Goal: Information Seeking & Learning: Check status

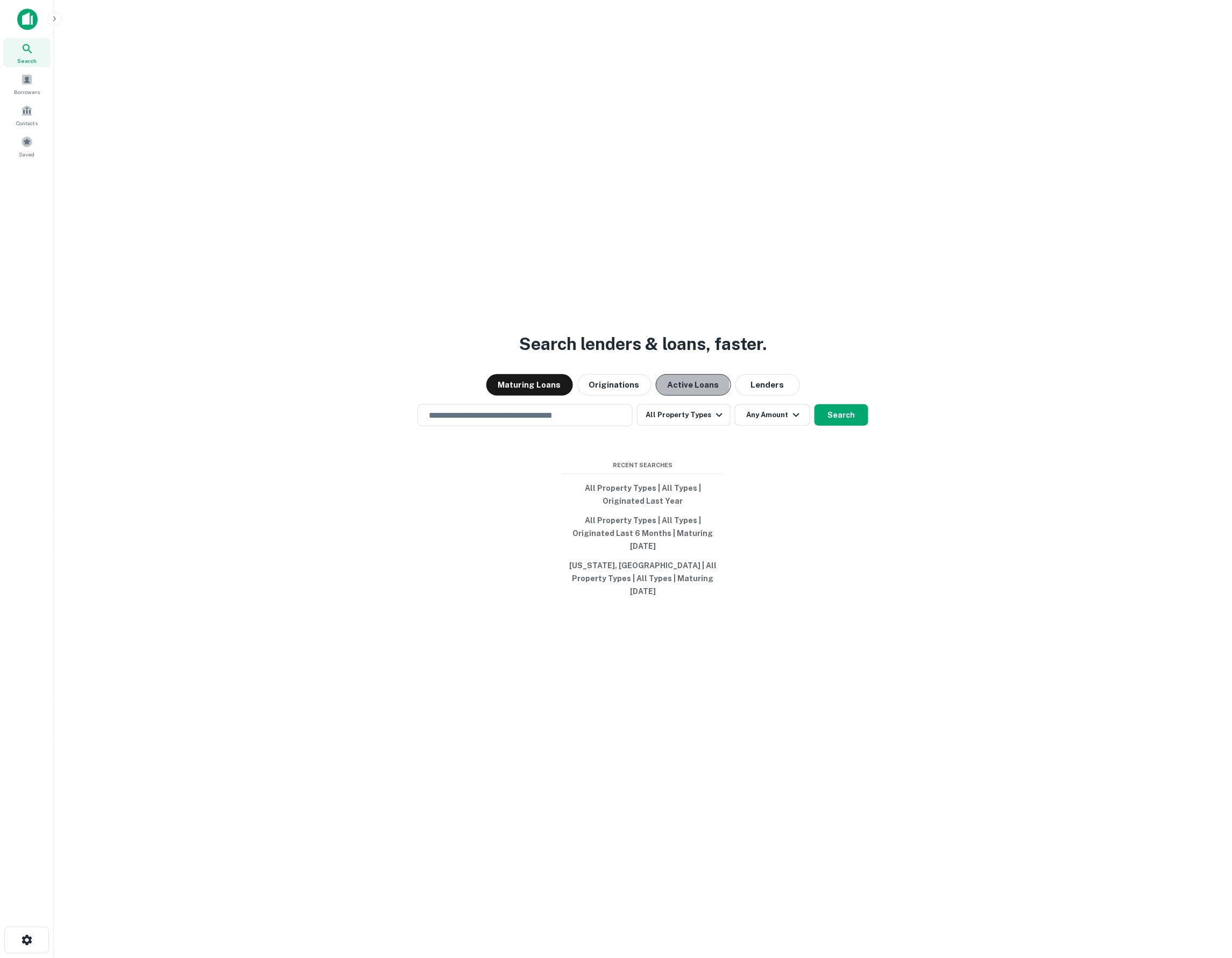
click at [684, 396] on button "Active Loans" at bounding box center [693, 385] width 75 height 22
click at [850, 426] on button "Search" at bounding box center [841, 415] width 54 height 22
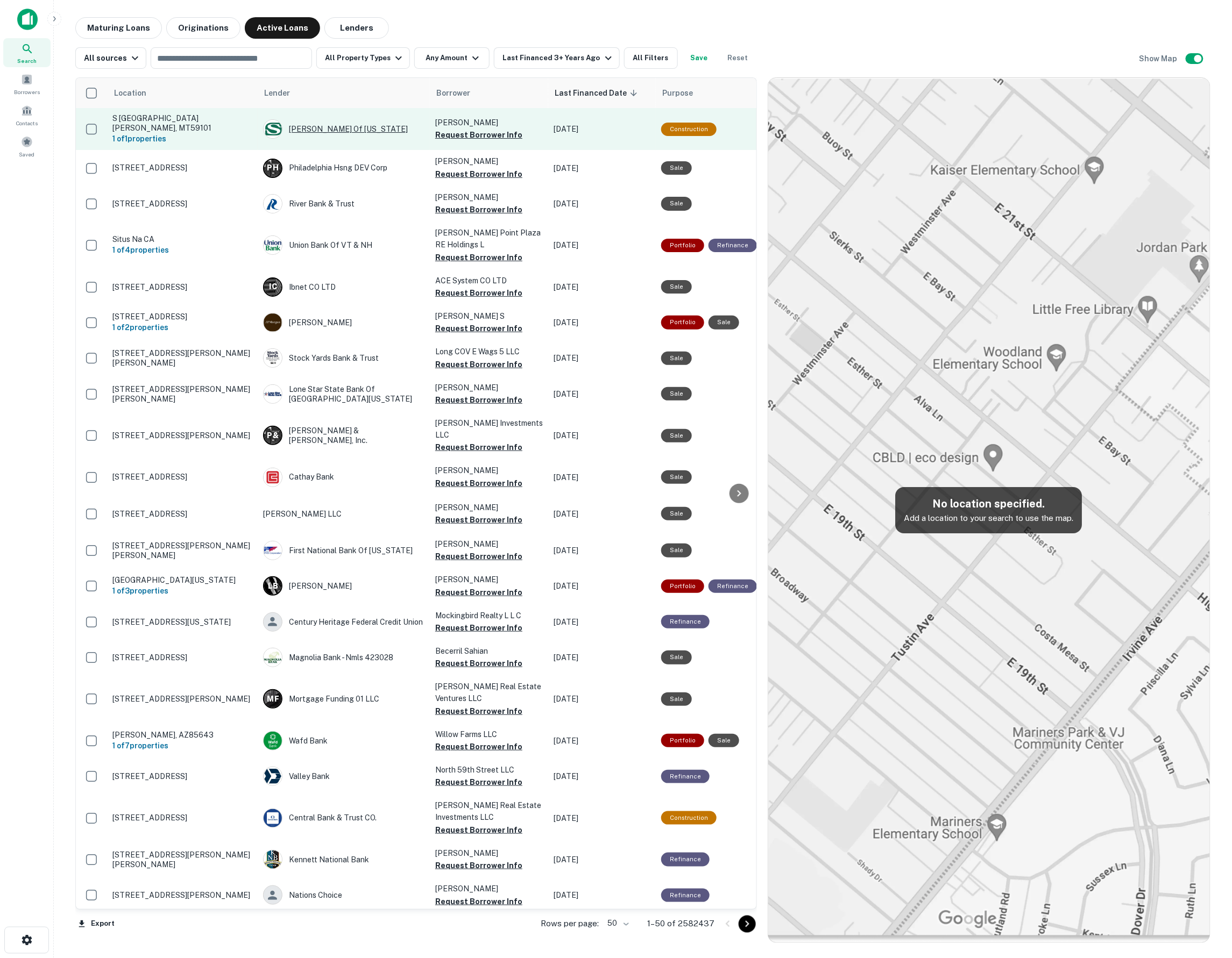
click at [334, 128] on div "[PERSON_NAME] Of [US_STATE]" at bounding box center [343, 129] width 161 height 19
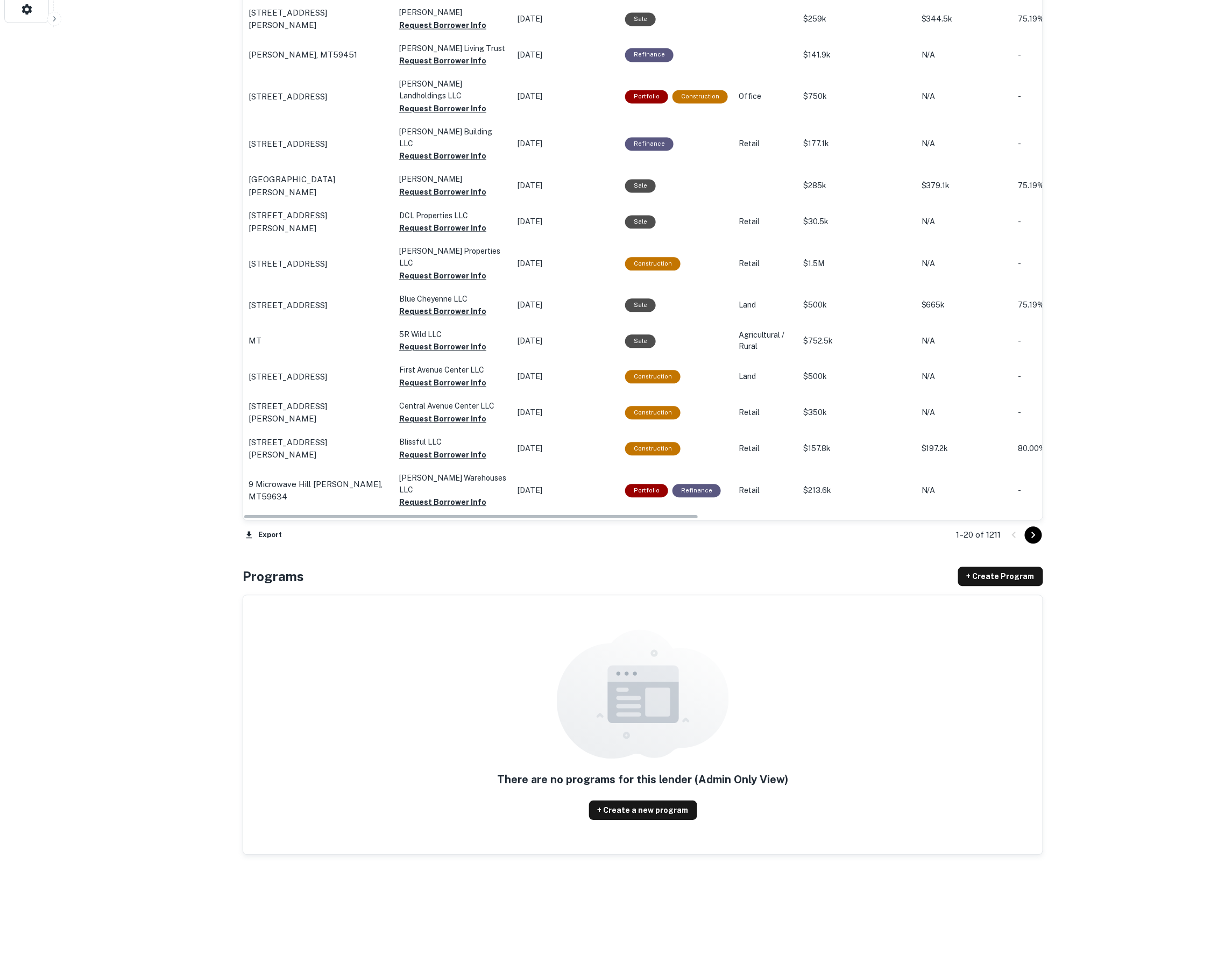
click at [1035, 532] on icon "Go to next page" at bounding box center [1033, 535] width 13 height 13
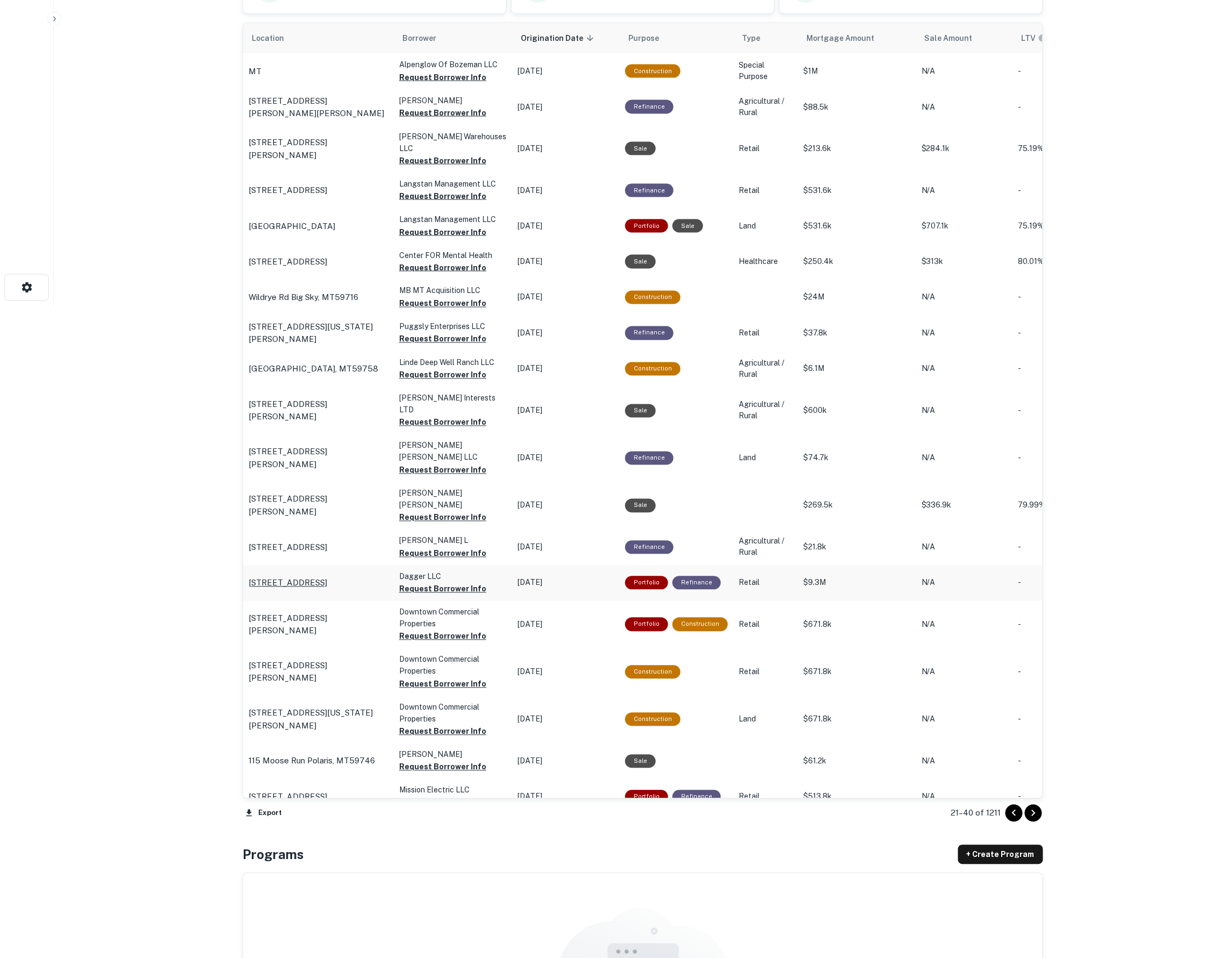
scroll to position [656, 0]
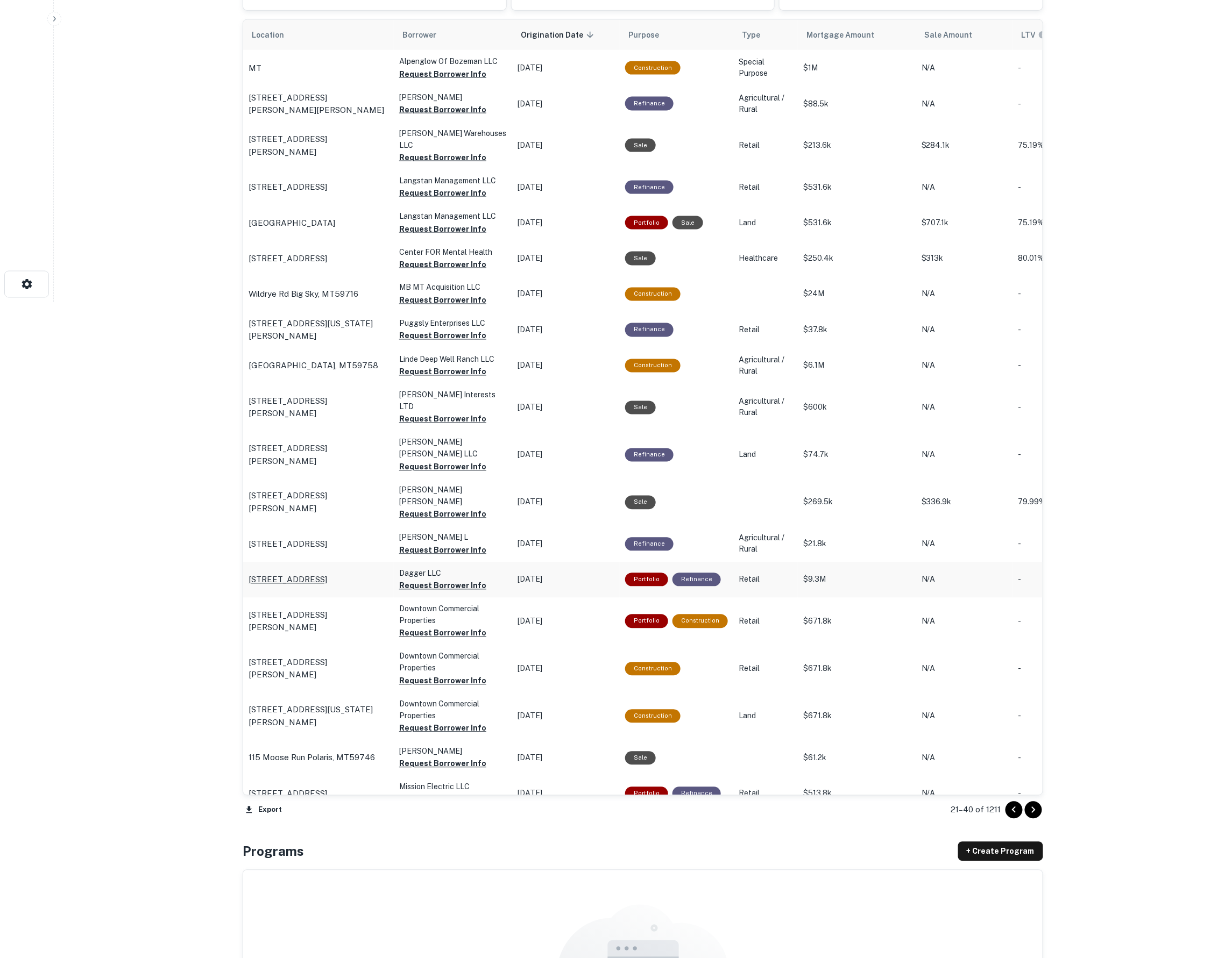
click at [317, 574] on p "[STREET_ADDRESS]" at bounding box center [288, 580] width 79 height 13
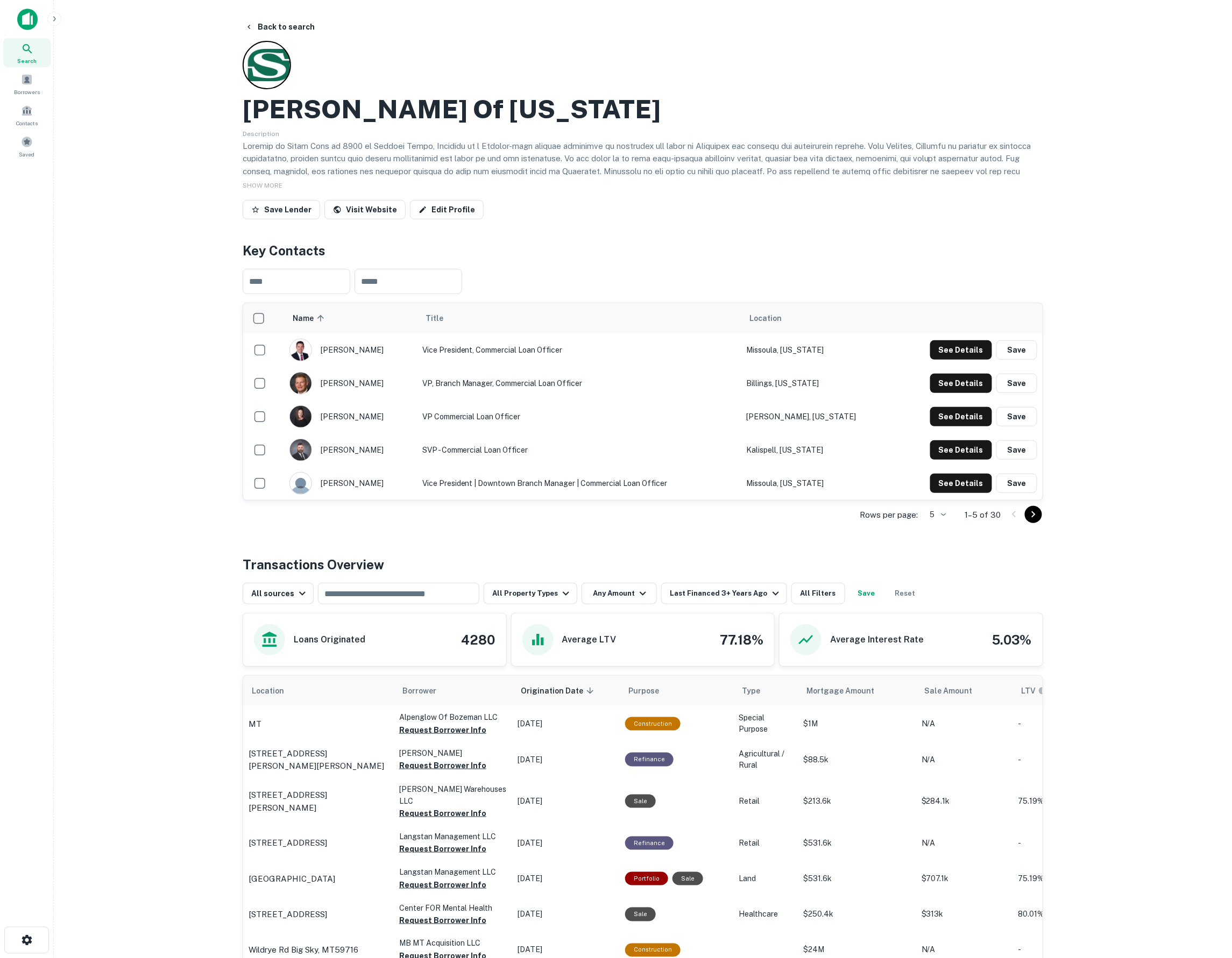
scroll to position [0, 0]
click at [287, 26] on button "Back to search" at bounding box center [280, 27] width 79 height 19
click at [284, 28] on button "Back to search" at bounding box center [280, 27] width 79 height 19
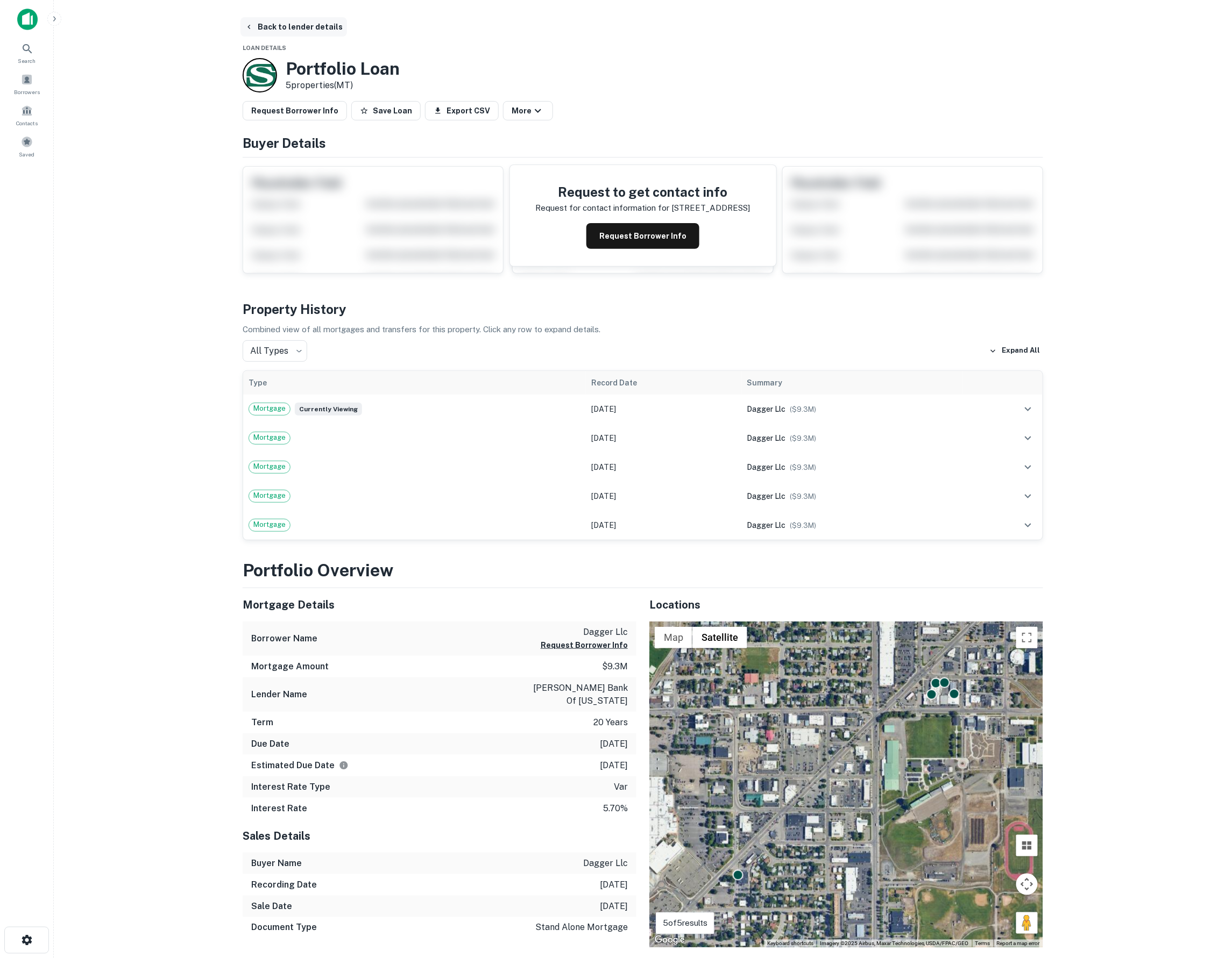
click at [287, 35] on button "Back to lender details" at bounding box center [293, 27] width 106 height 19
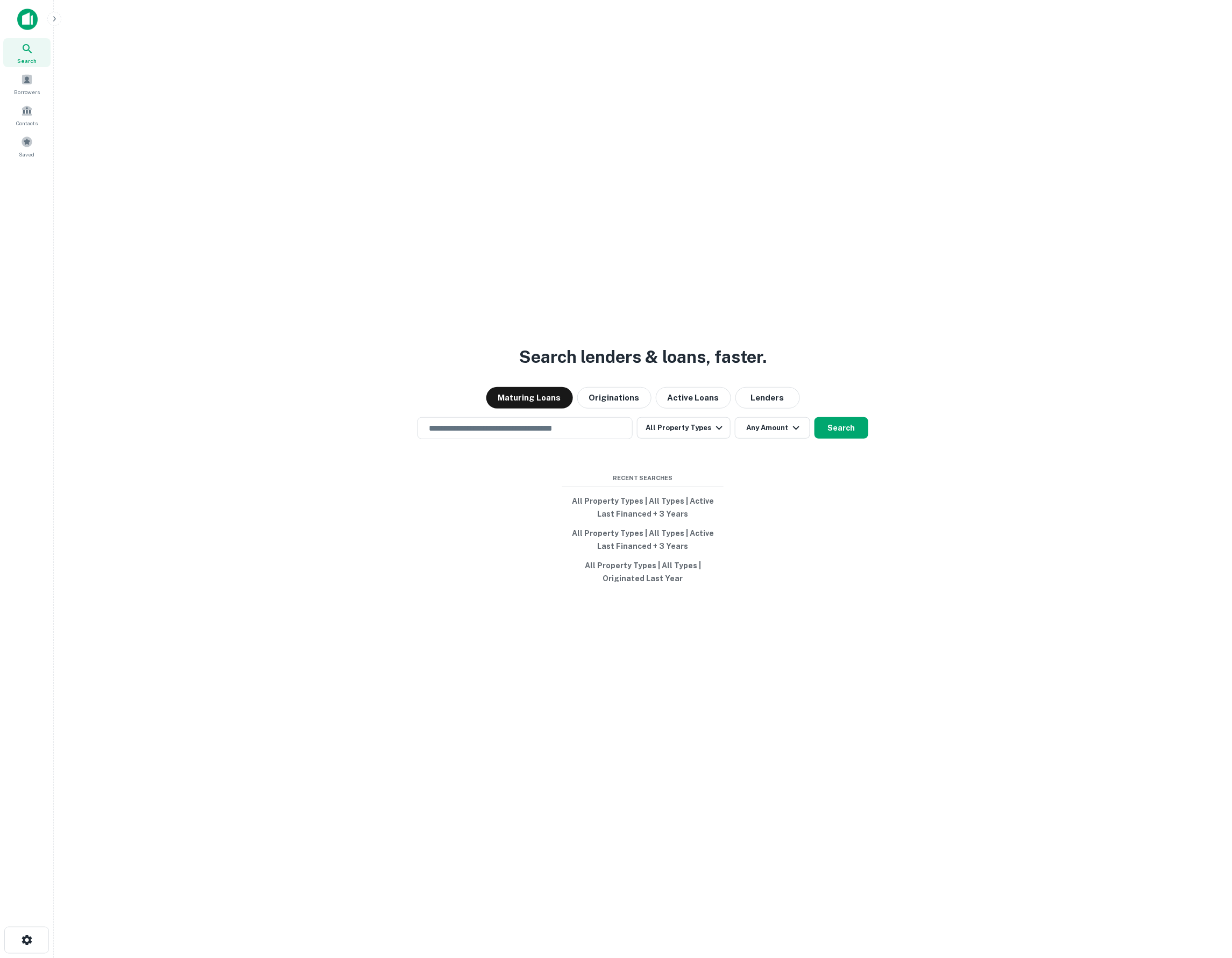
click at [54, 18] on icon "button" at bounding box center [54, 19] width 9 height 9
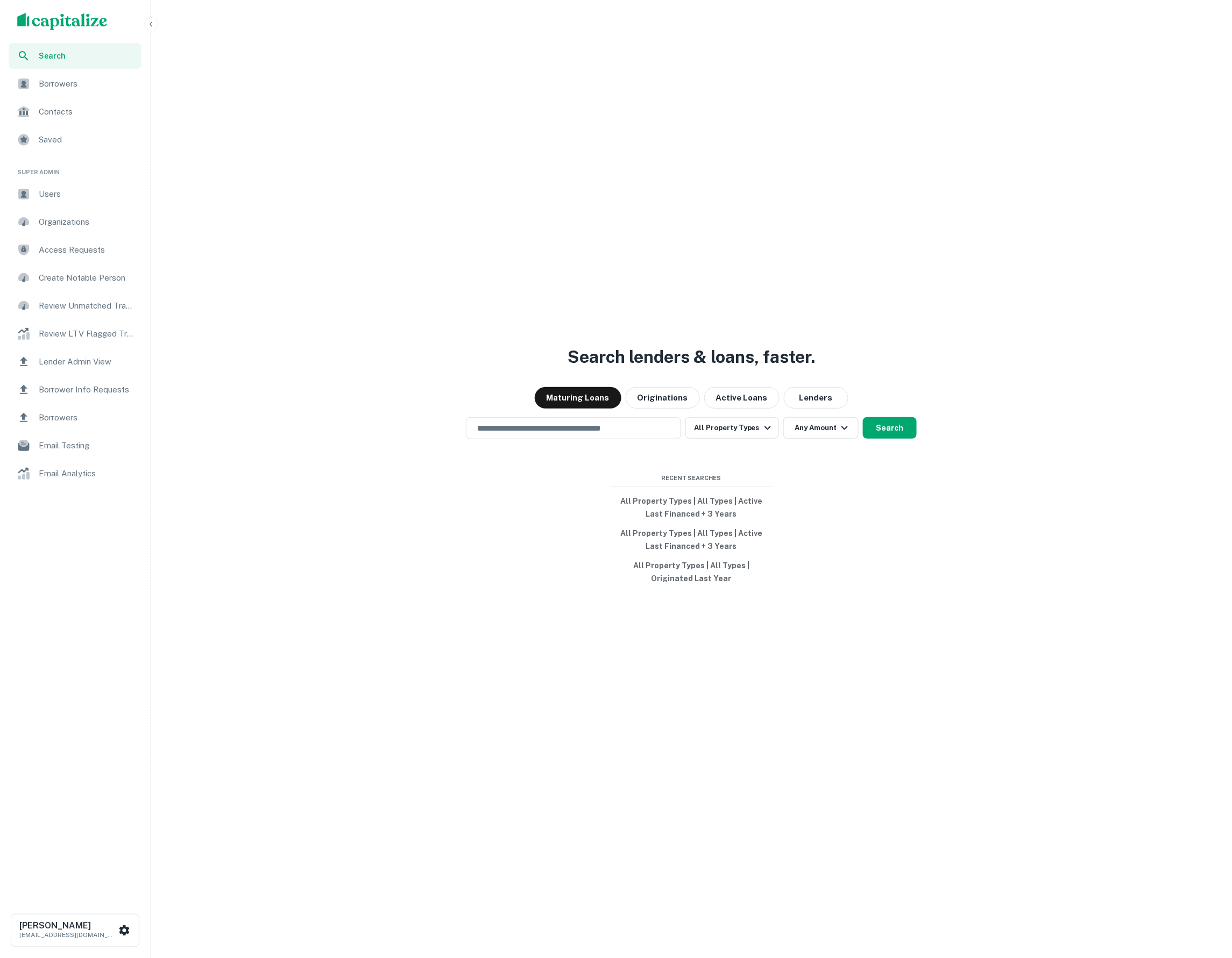
scroll to position [2, 0]
click at [80, 477] on span "Email Analytics" at bounding box center [87, 473] width 96 height 13
